Goal: Task Accomplishment & Management: Use online tool/utility

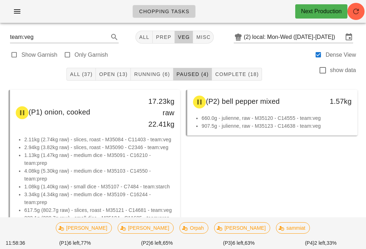
click at [150, 73] on span "Running (6)" at bounding box center [152, 74] width 36 height 6
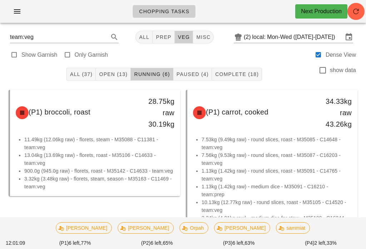
click at [122, 68] on button "Open (13)" at bounding box center [113, 74] width 35 height 13
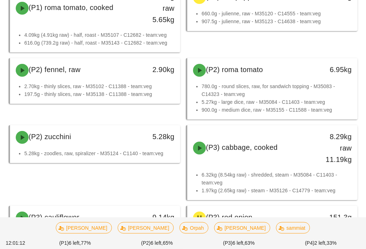
scroll to position [333, 0]
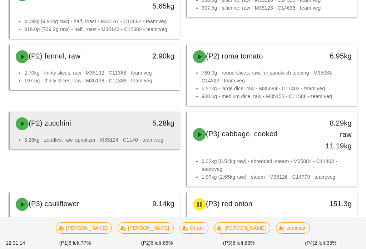
click at [128, 132] on div "(P2) zucchini" at bounding box center [73, 123] width 125 height 21
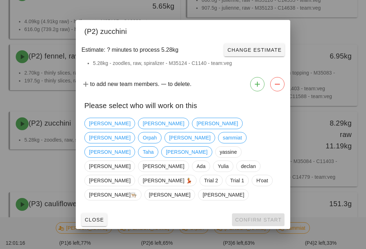
click at [98, 214] on button "Close" at bounding box center [93, 220] width 25 height 13
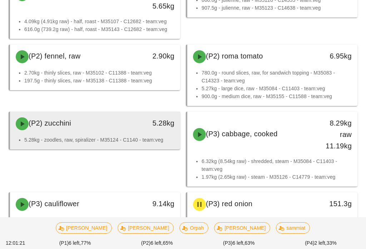
click at [124, 132] on div "(P2) zucchini" at bounding box center [73, 123] width 125 height 21
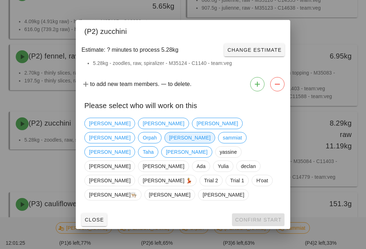
click at [211, 141] on span "[PERSON_NAME]" at bounding box center [189, 138] width 41 height 11
click at [259, 216] on button "Confirm Start" at bounding box center [258, 220] width 53 height 13
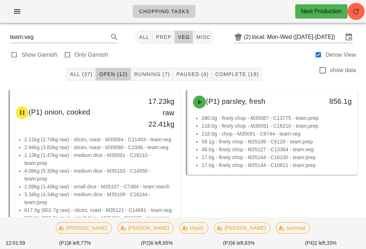
click at [153, 74] on span "Running (7)" at bounding box center [152, 74] width 36 height 6
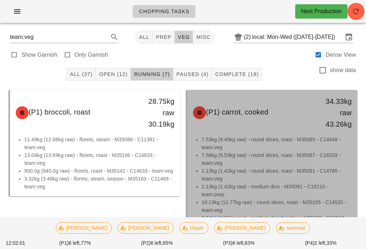
click at [249, 165] on li "7.56kg (9.53kg raw) - round slices, roast - M35087 - C16203 - team:veg" at bounding box center [277, 160] width 150 height 16
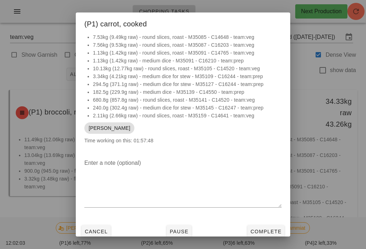
click at [184, 231] on span "Pause" at bounding box center [178, 232] width 19 height 6
